Goal: Check status: Check status

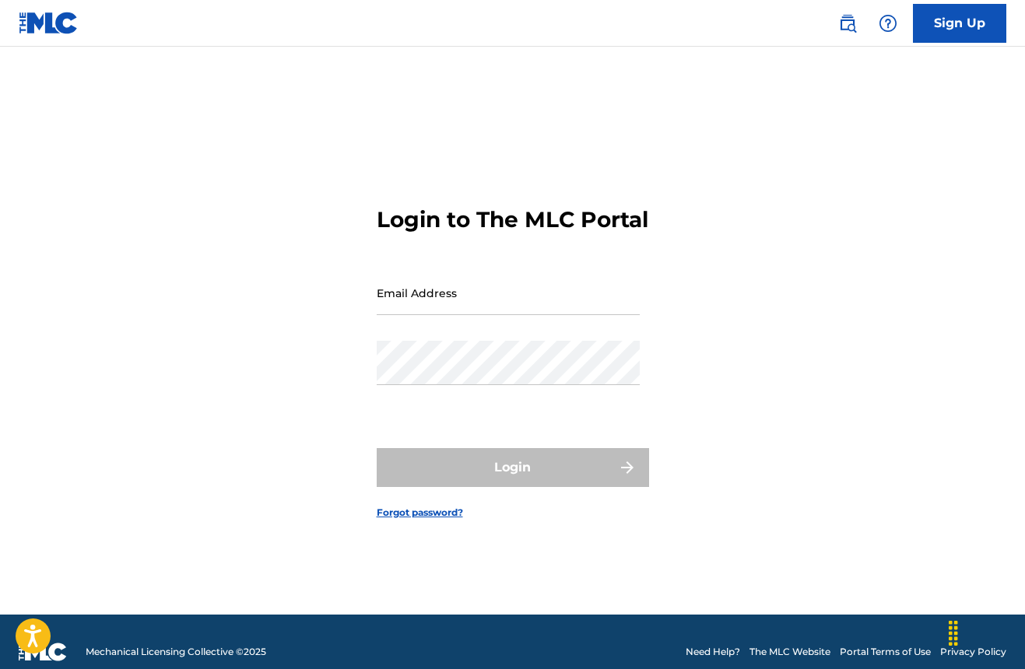
click at [580, 339] on div "Email Address" at bounding box center [508, 306] width 263 height 70
type input "[EMAIL_ADDRESS][DOMAIN_NAME]"
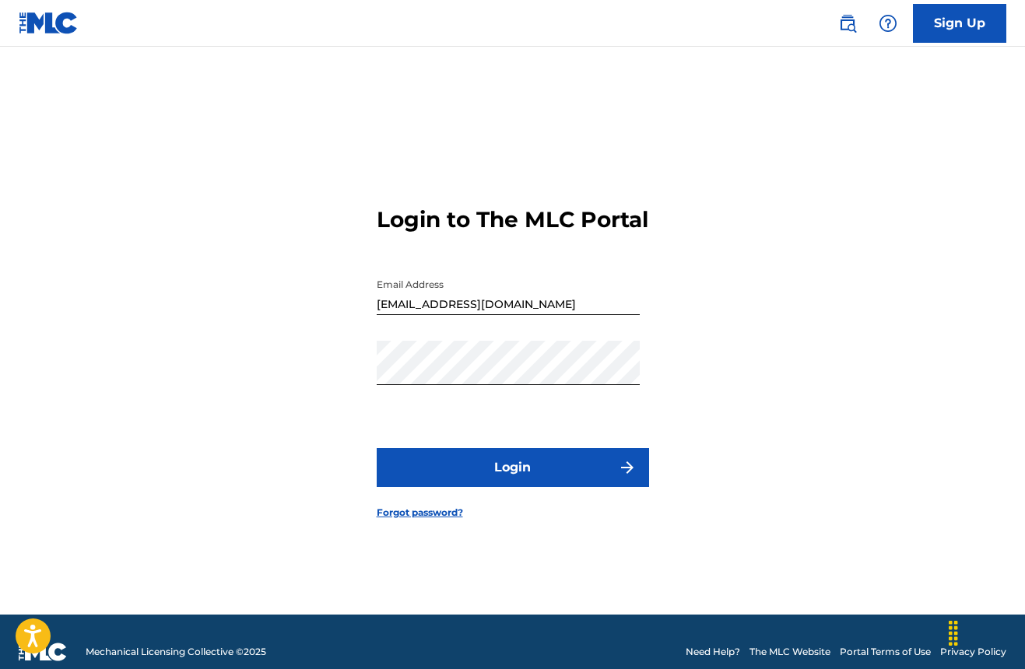
click at [493, 474] on button "Login" at bounding box center [513, 467] width 272 height 39
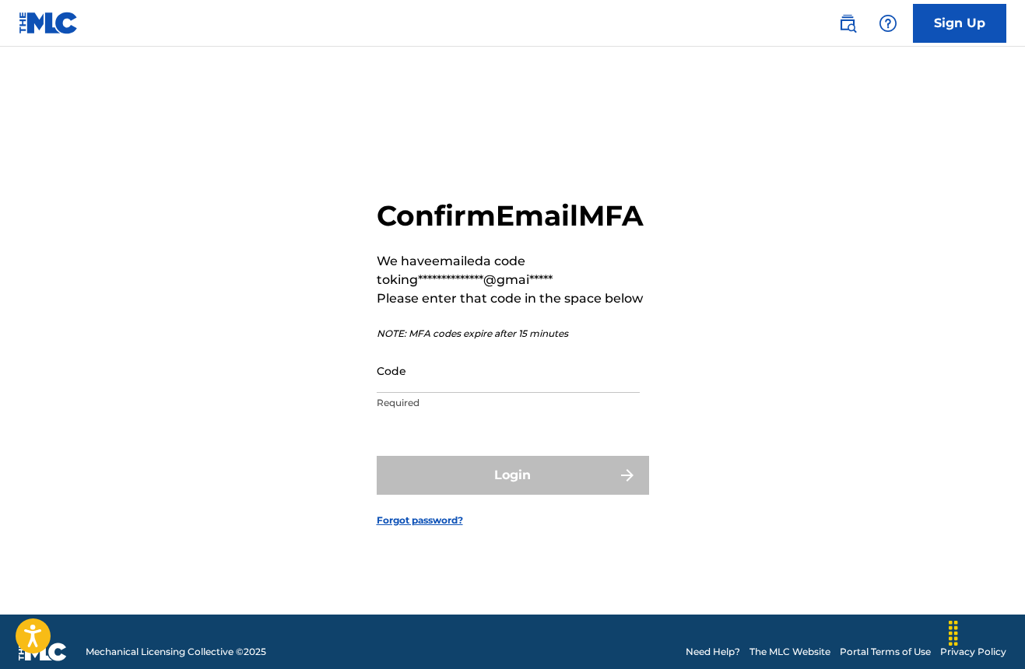
click at [452, 391] on input "Code" at bounding box center [508, 371] width 263 height 44
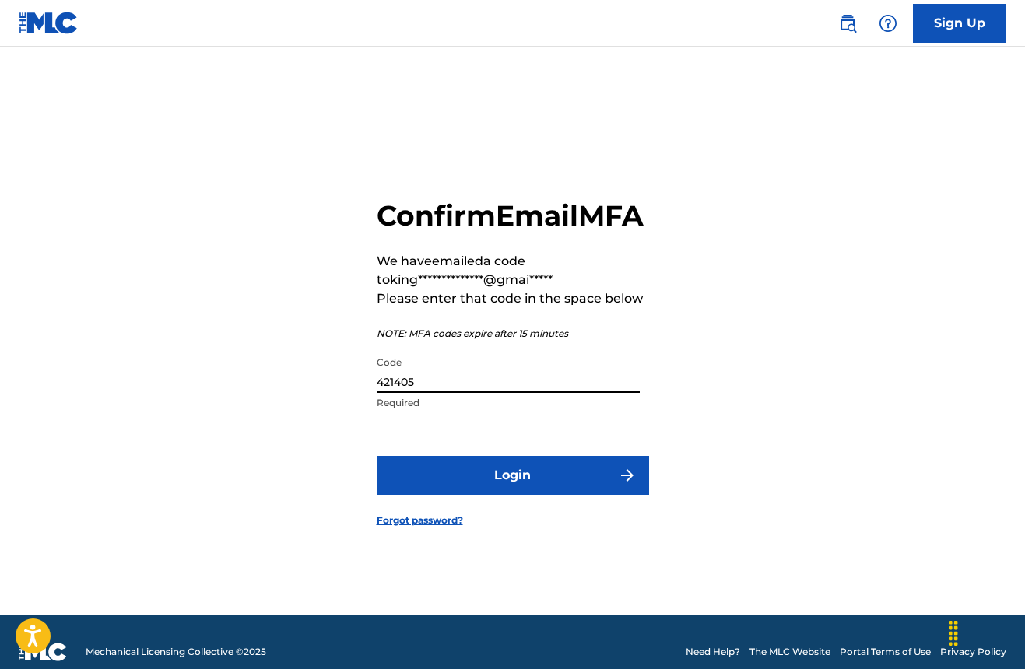
type input "421405"
click at [580, 490] on button "Login" at bounding box center [513, 475] width 272 height 39
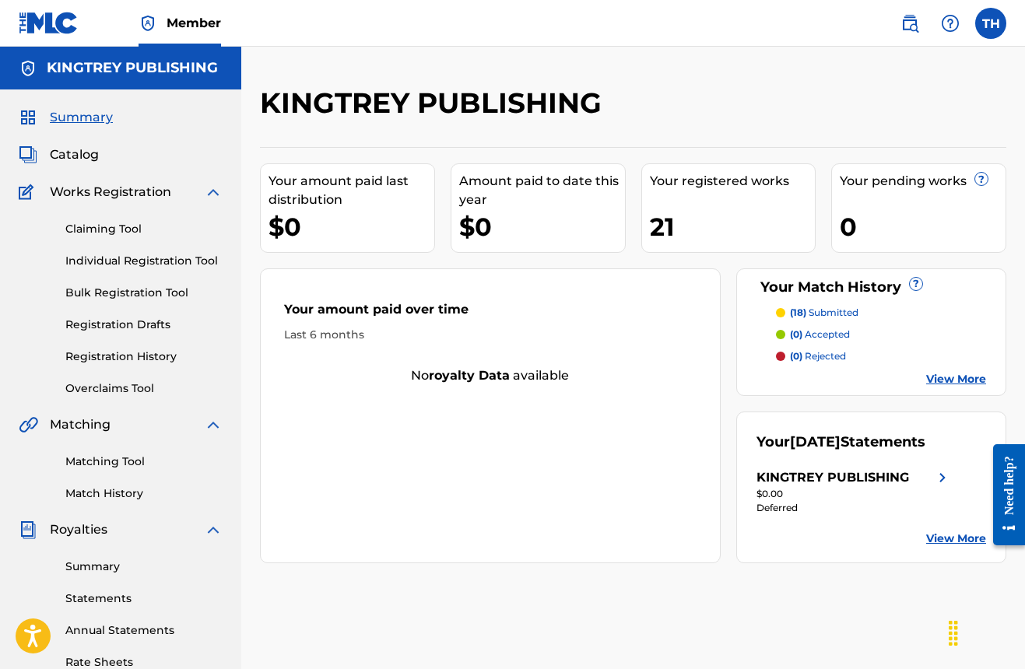
click at [159, 562] on link "Summary" at bounding box center [143, 567] width 157 height 16
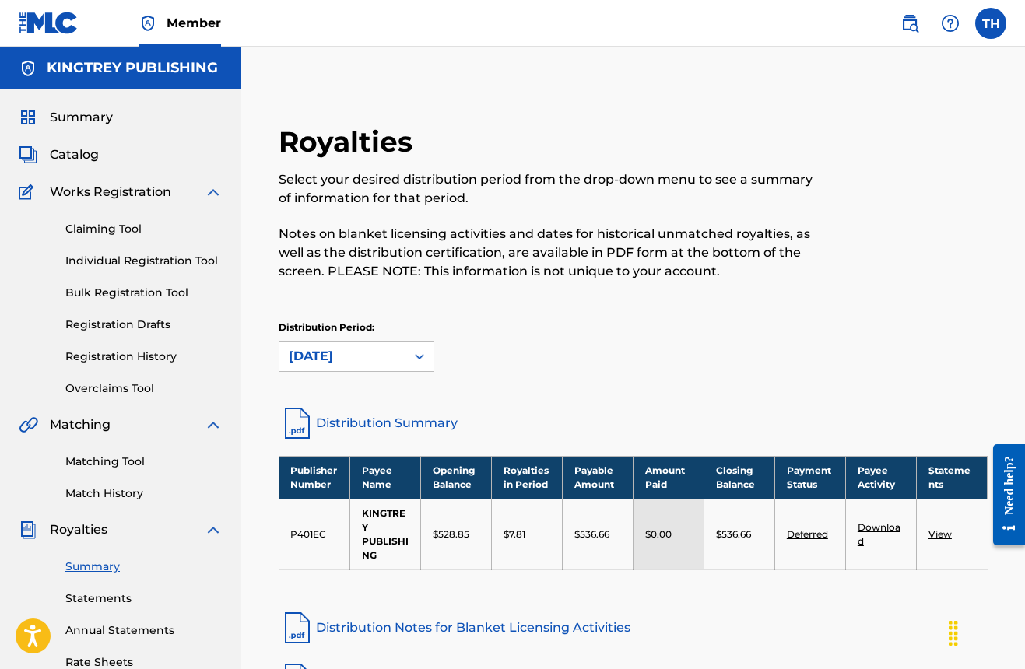
click at [981, 16] on label at bounding box center [990, 23] width 31 height 31
click at [991, 23] on input "TH [PERSON_NAME] [EMAIL_ADDRESS][DOMAIN_NAME] Profile Log out" at bounding box center [991, 23] width 0 height 0
click at [847, 188] on p "Log out" at bounding box center [840, 194] width 37 height 14
click at [991, 23] on input "TH [PERSON_NAME] [EMAIL_ADDRESS][DOMAIN_NAME] Profile Log out" at bounding box center [991, 23] width 0 height 0
